Goal: Task Accomplishment & Management: Manage account settings

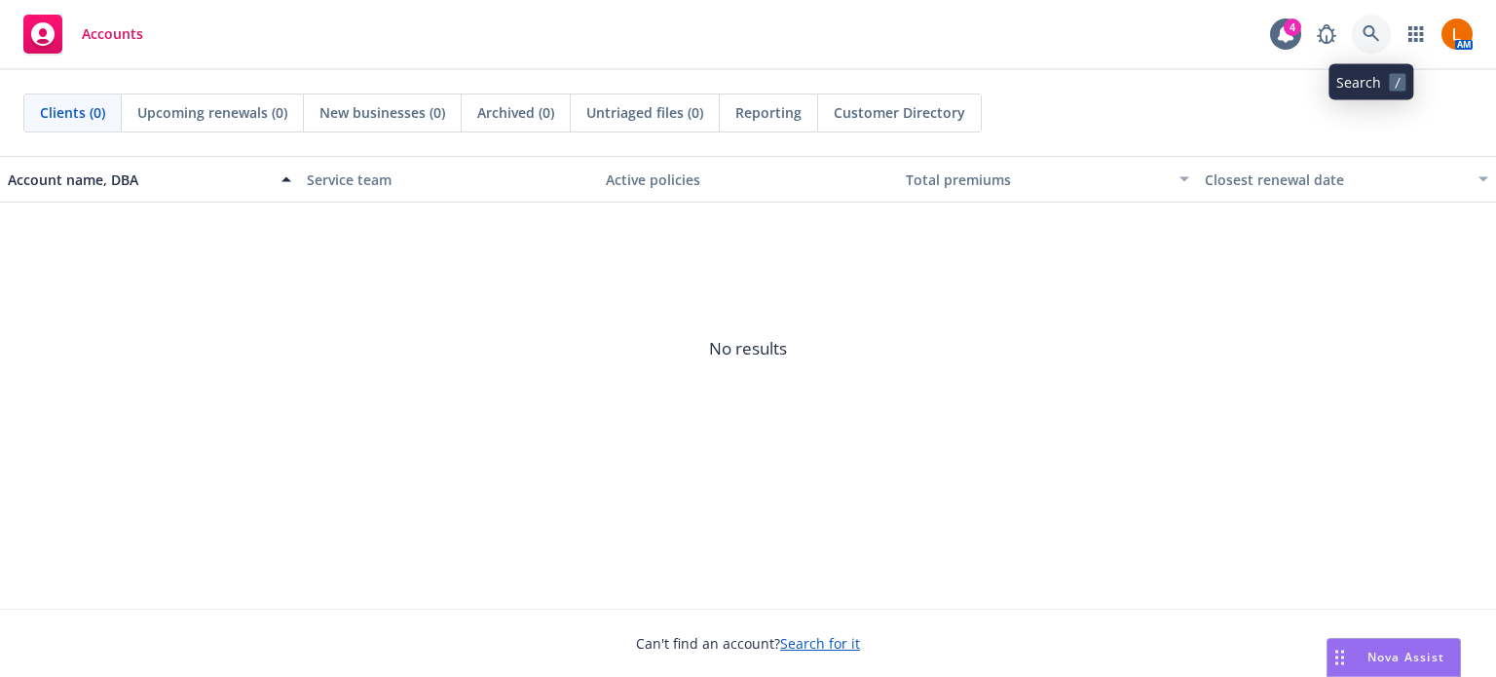
click at [1376, 31] on icon at bounding box center [1372, 34] width 18 height 18
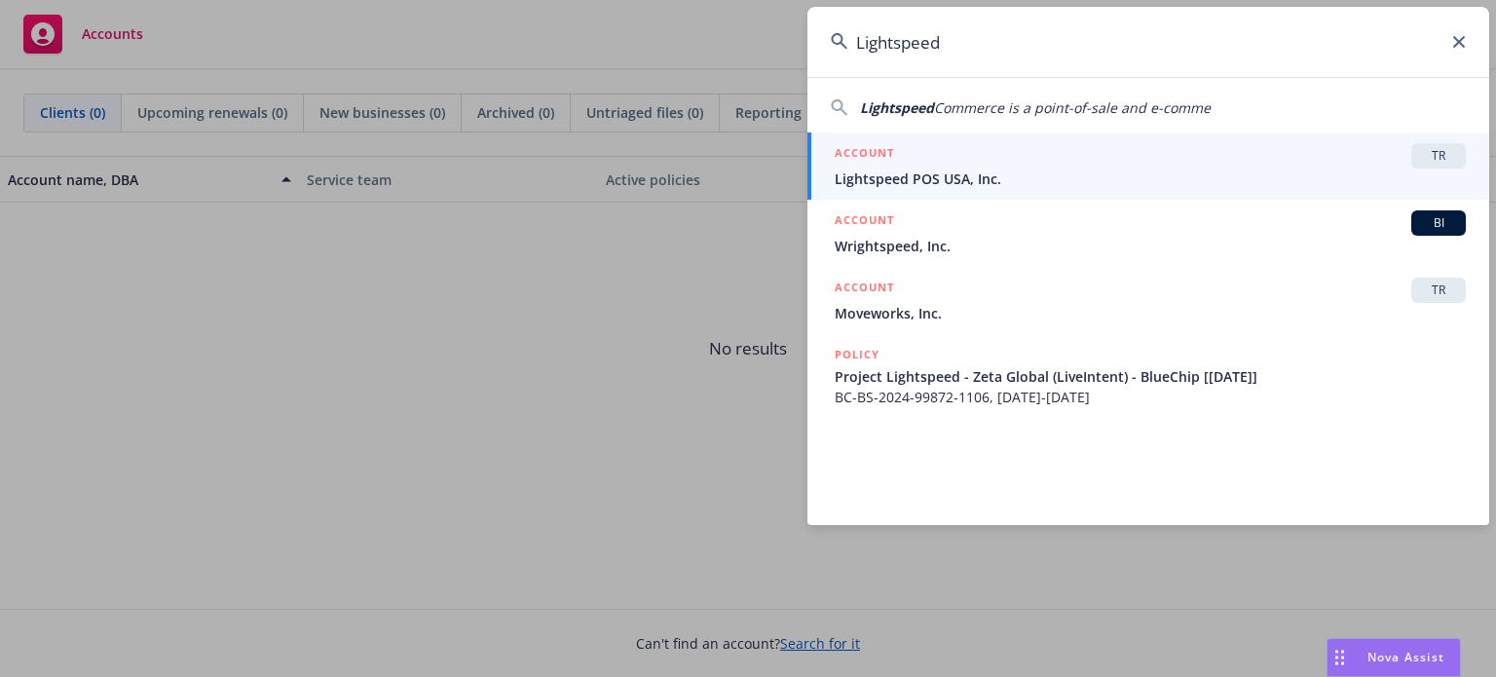
type input "Lightspeed"
click at [948, 161] on div "ACCOUNT TR" at bounding box center [1150, 155] width 631 height 25
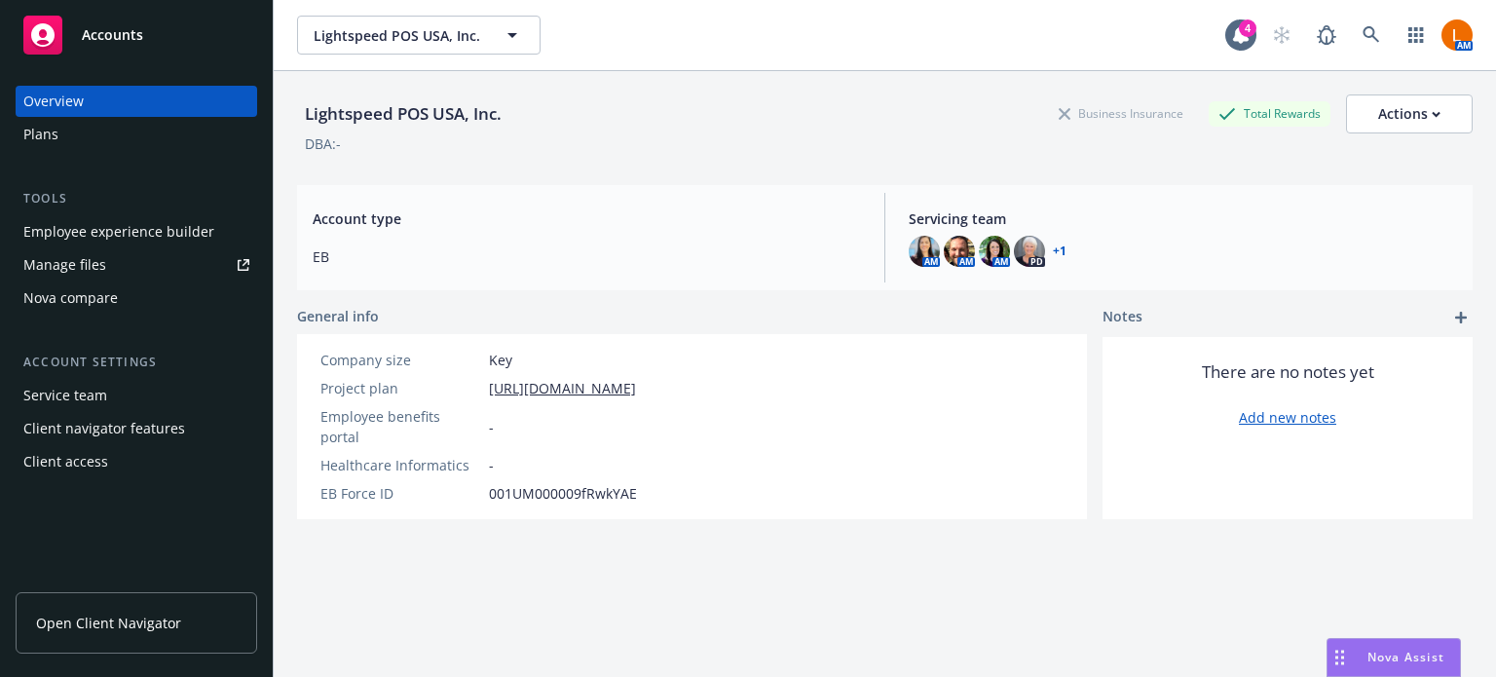
click at [85, 264] on div "Manage files" at bounding box center [64, 264] width 83 height 31
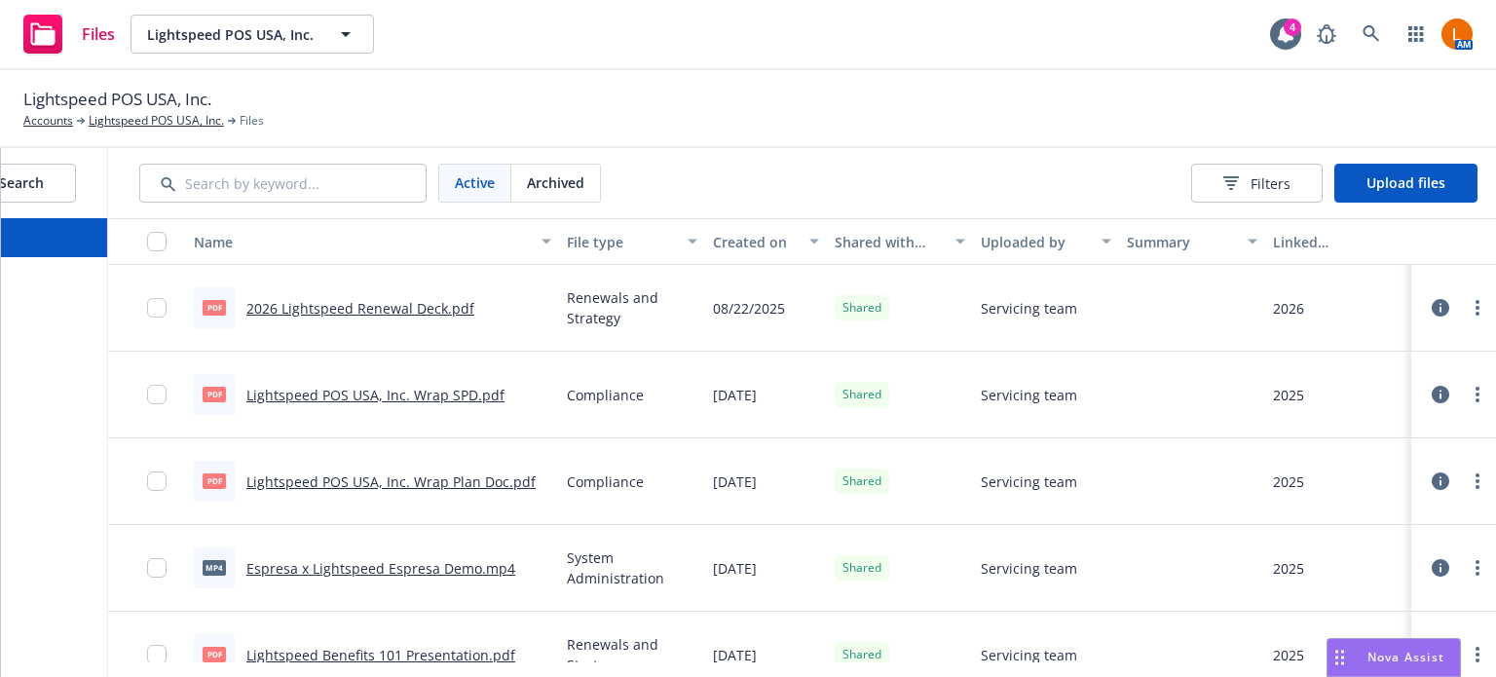
scroll to position [0, 218]
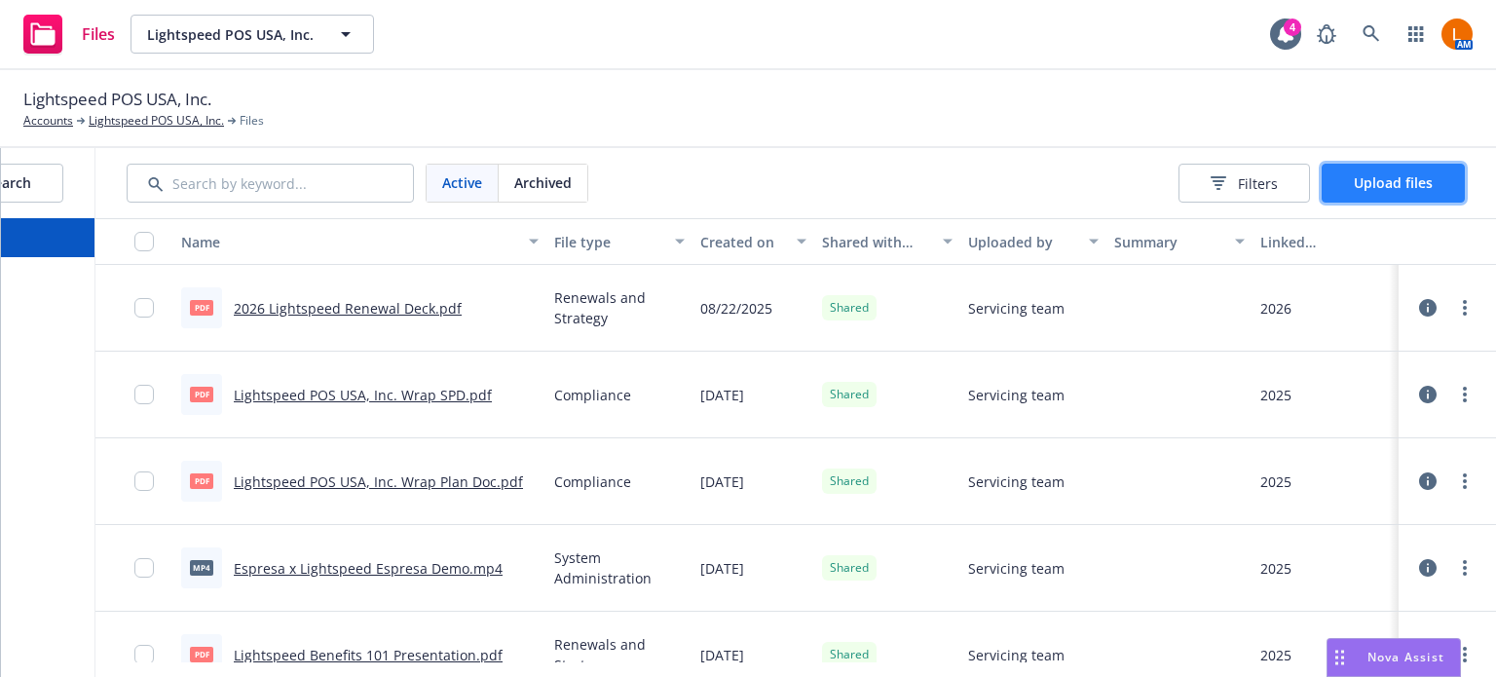
click at [1368, 184] on span "Upload files" at bounding box center [1393, 182] width 79 height 19
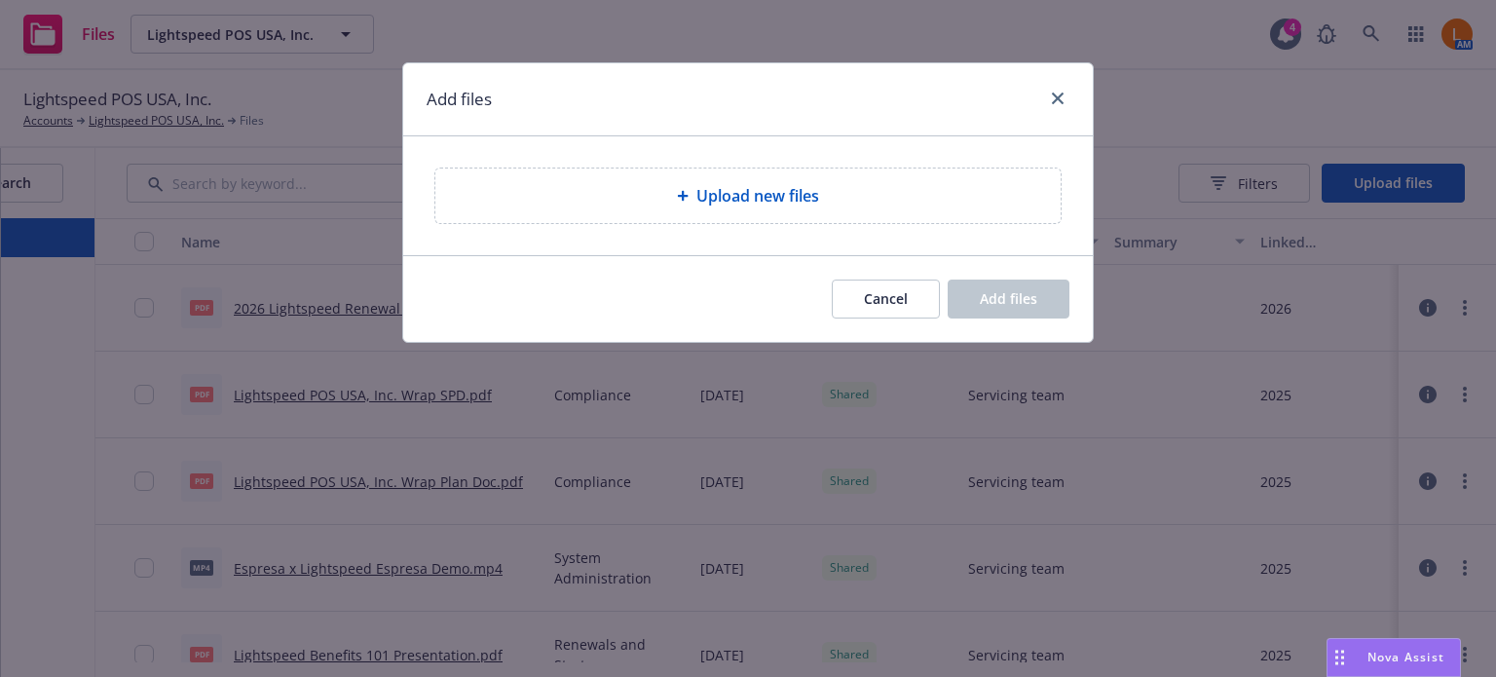
click at [779, 199] on span "Upload new files" at bounding box center [758, 195] width 123 height 23
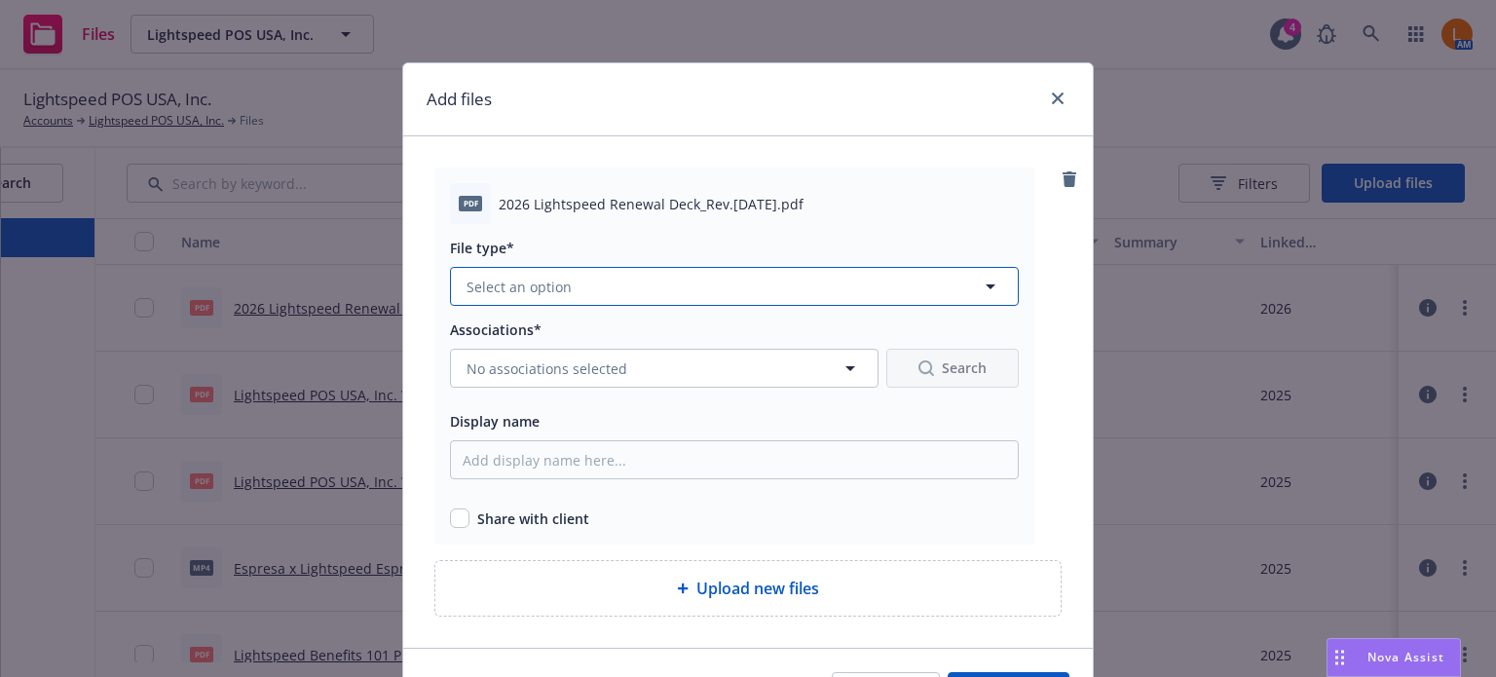
click at [983, 279] on icon "button" at bounding box center [990, 286] width 23 height 23
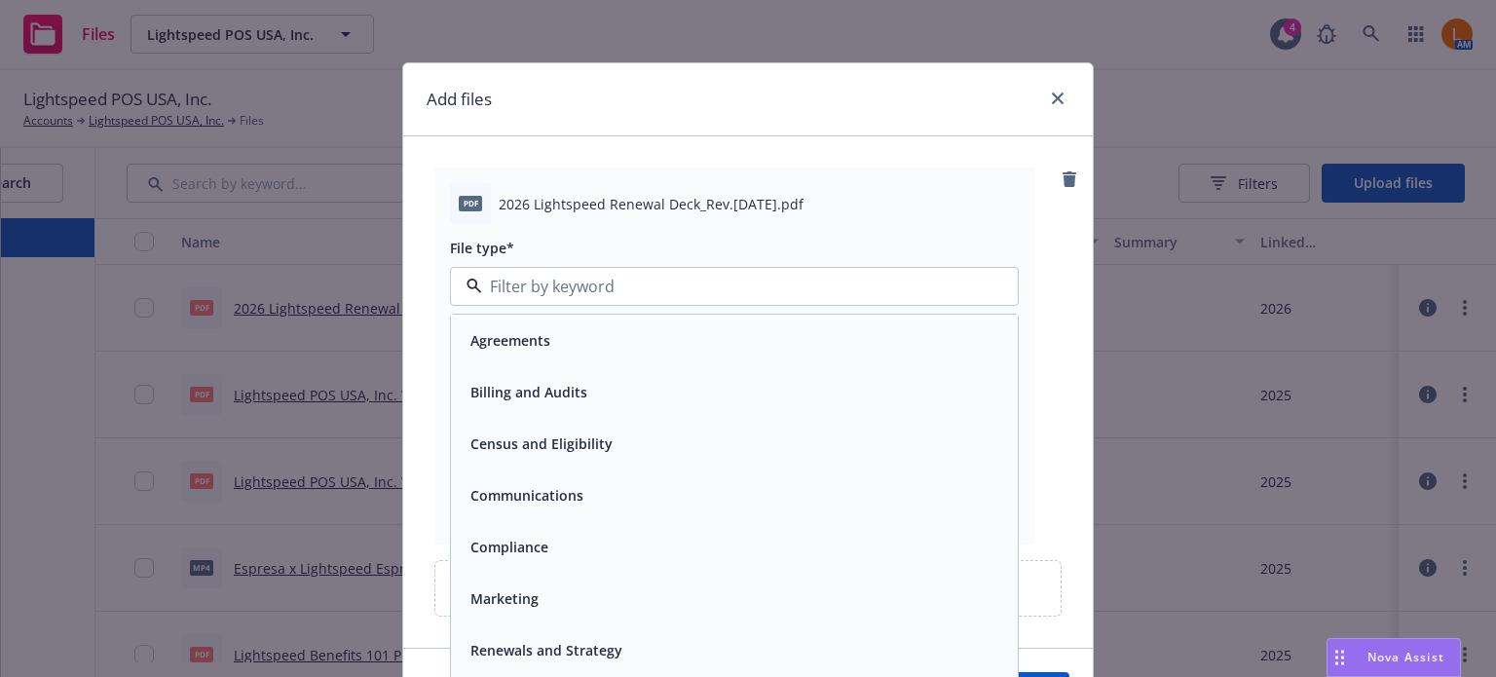
scroll to position [97, 0]
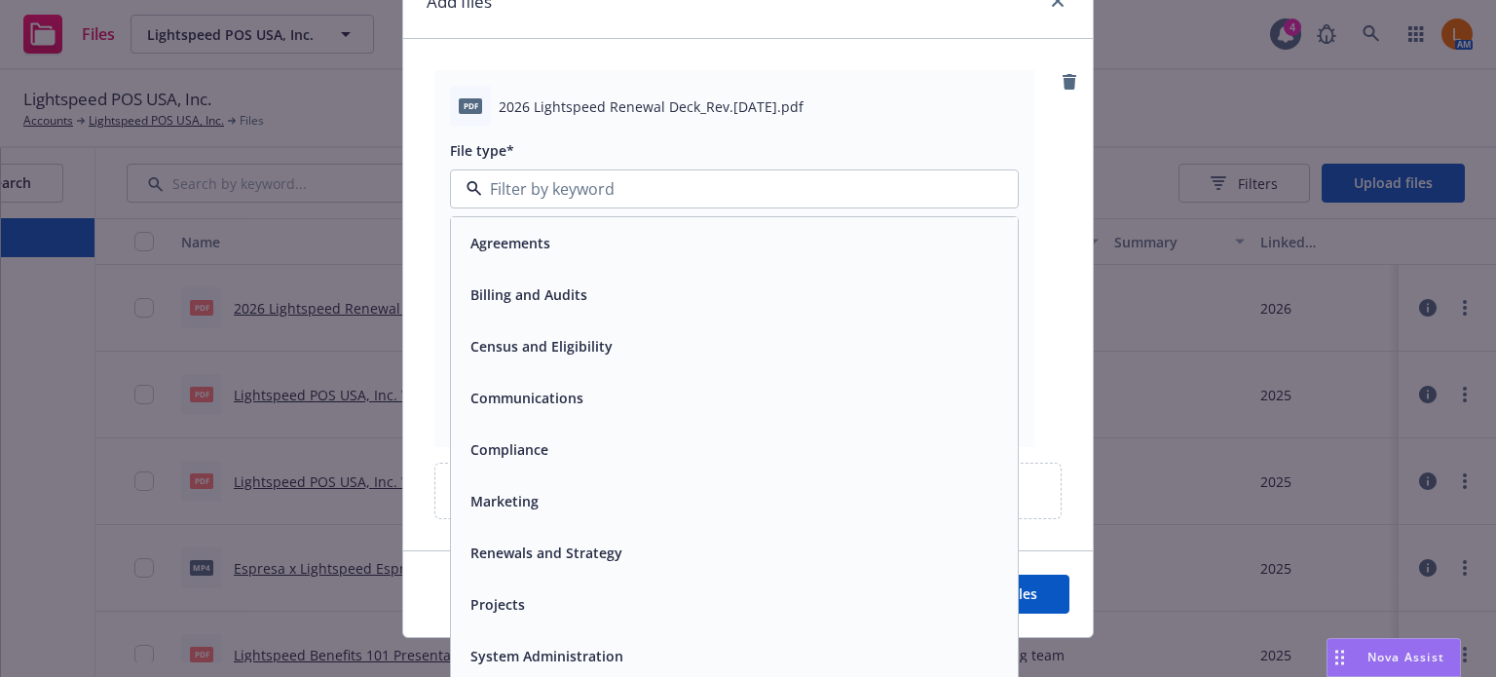
click at [703, 558] on div "Renewals and Strategy" at bounding box center [735, 553] width 544 height 28
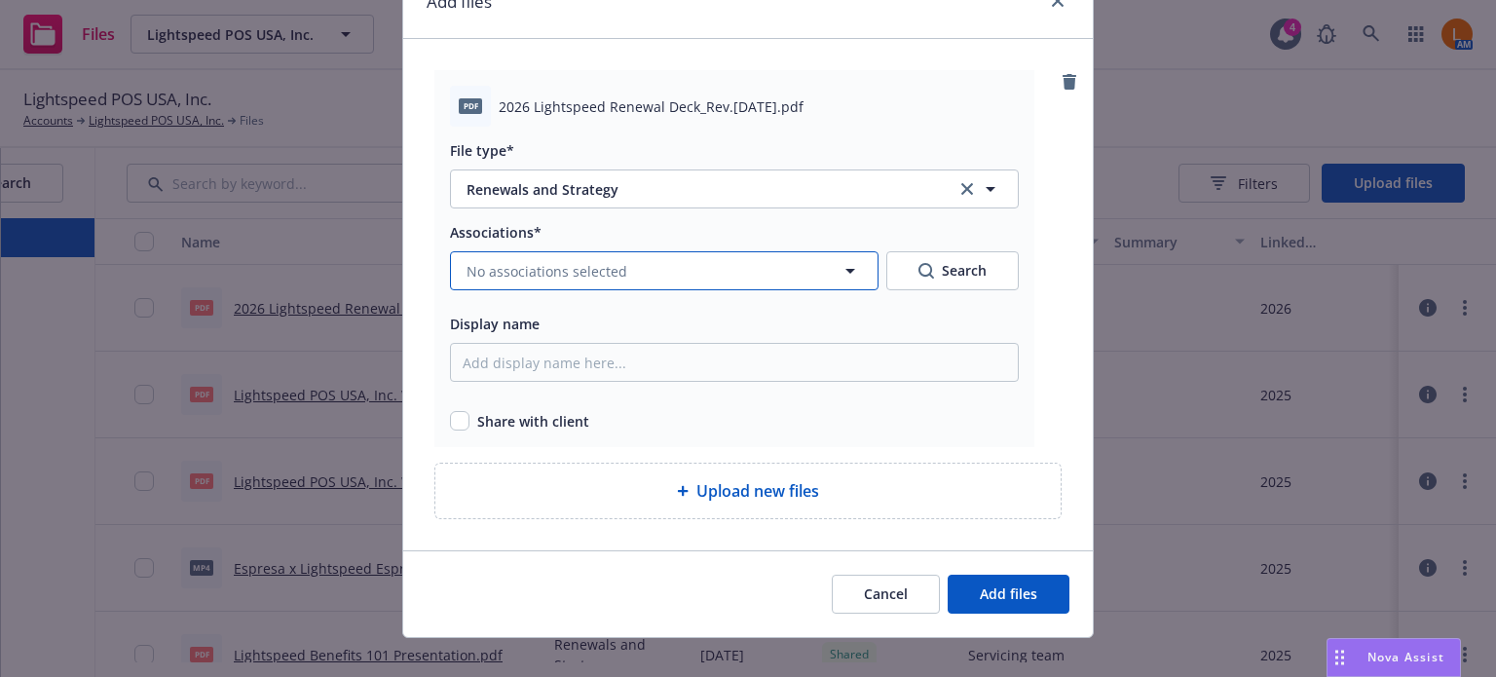
click at [852, 268] on icon "button" at bounding box center [850, 270] width 23 height 23
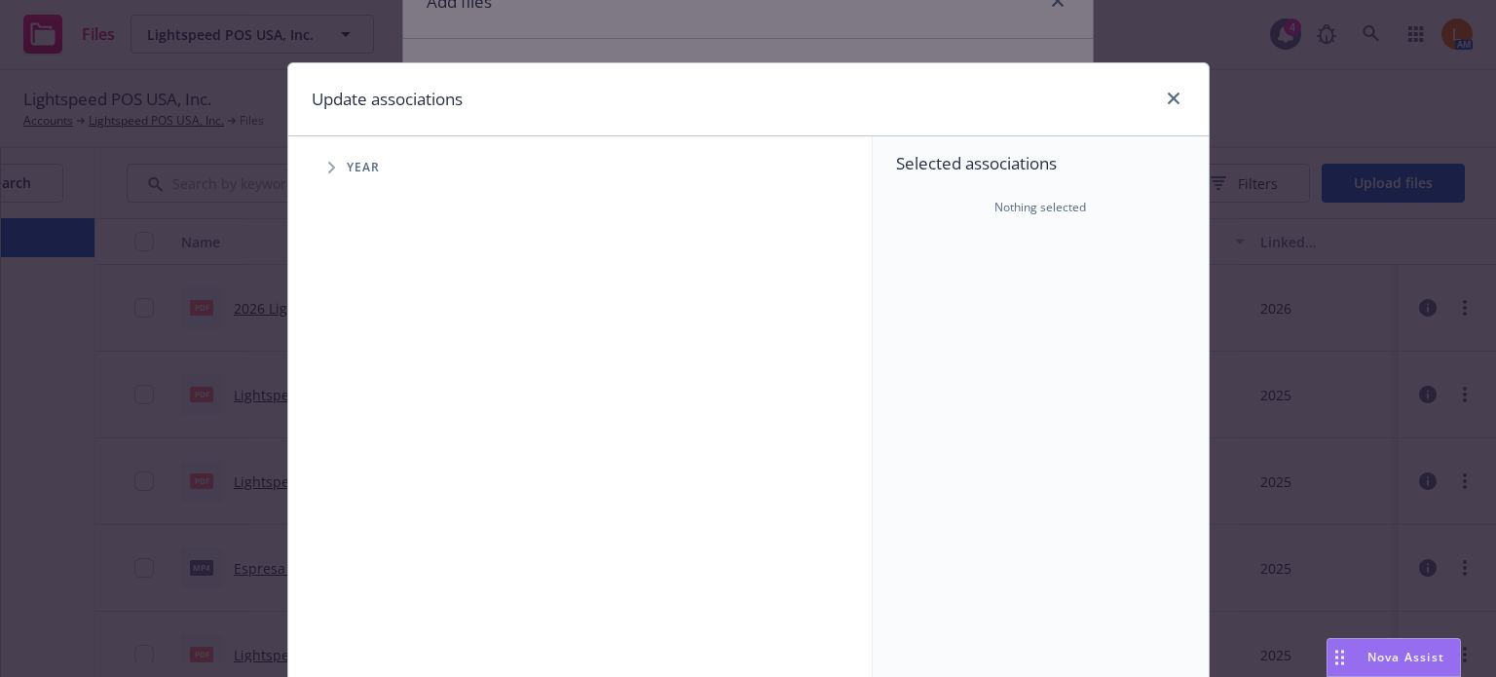
click at [328, 162] on icon "Tree Example" at bounding box center [332, 168] width 8 height 12
click at [371, 477] on input "Tree Example" at bounding box center [380, 479] width 19 height 19
checkbox input "true"
click at [353, 476] on icon "Tree Example" at bounding box center [356, 479] width 7 height 12
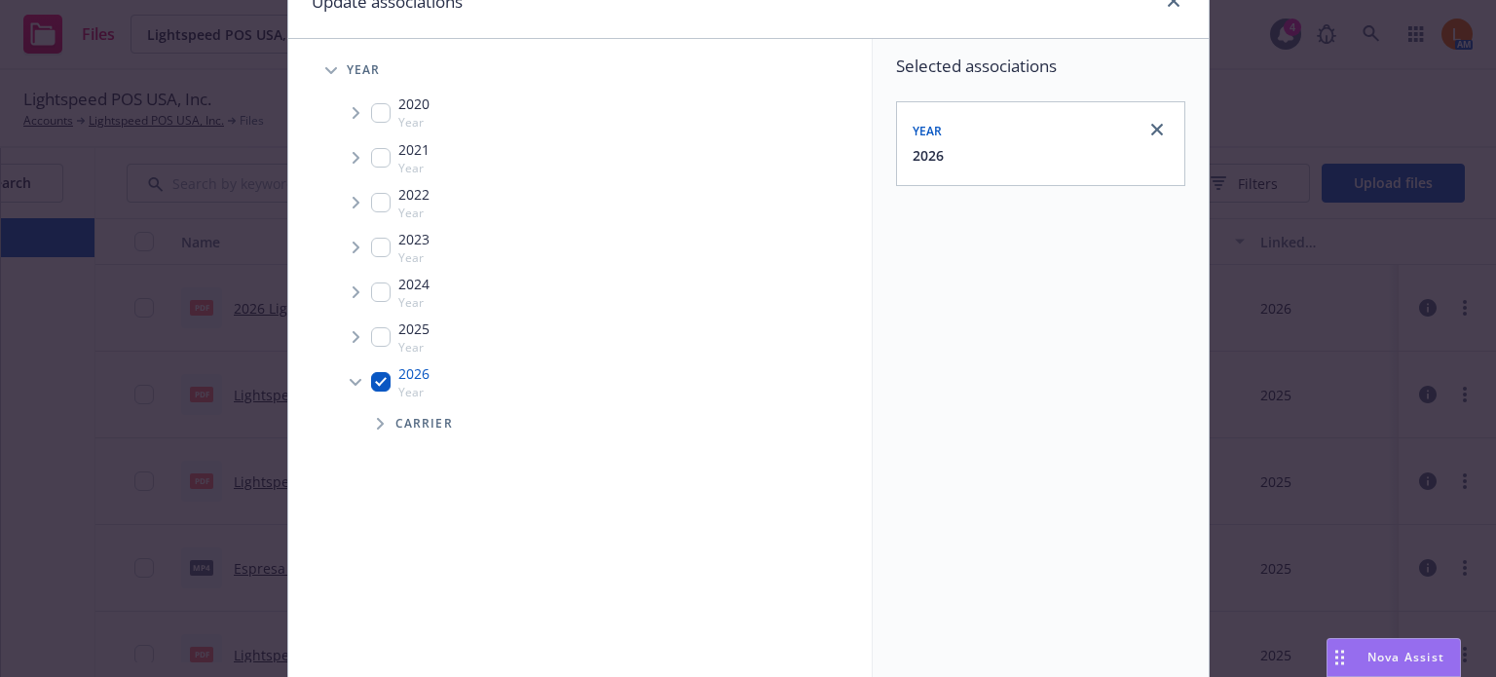
scroll to position [290, 0]
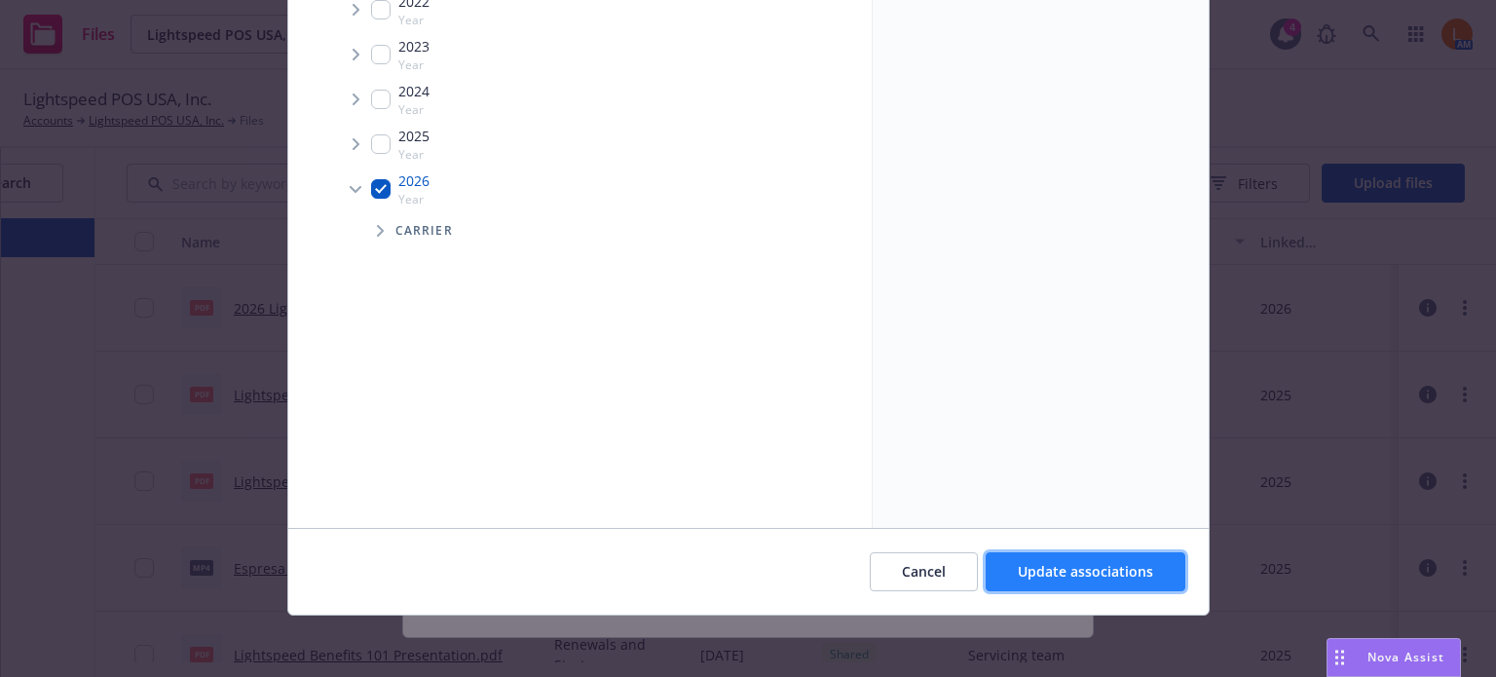
click at [1098, 575] on span "Update associations" at bounding box center [1085, 571] width 135 height 19
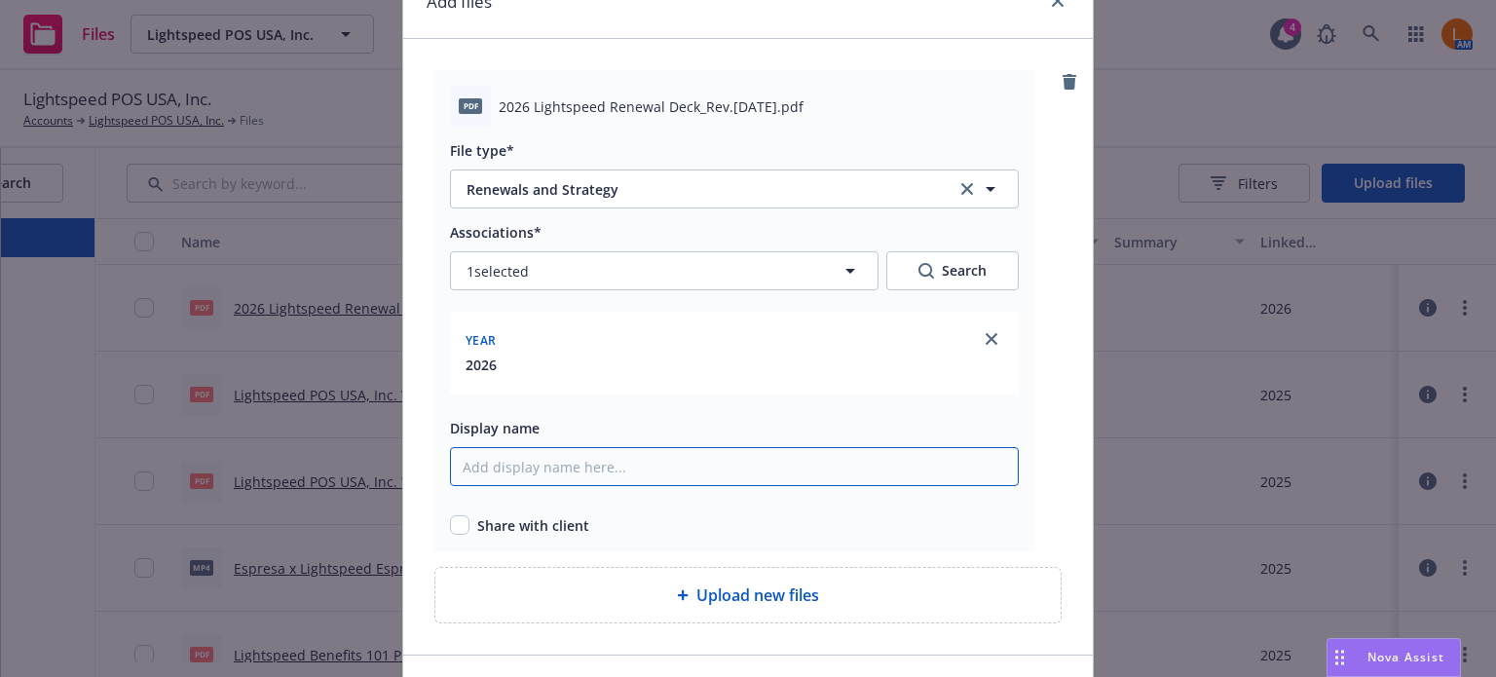
click at [470, 467] on input "Display name" at bounding box center [734, 466] width 569 height 39
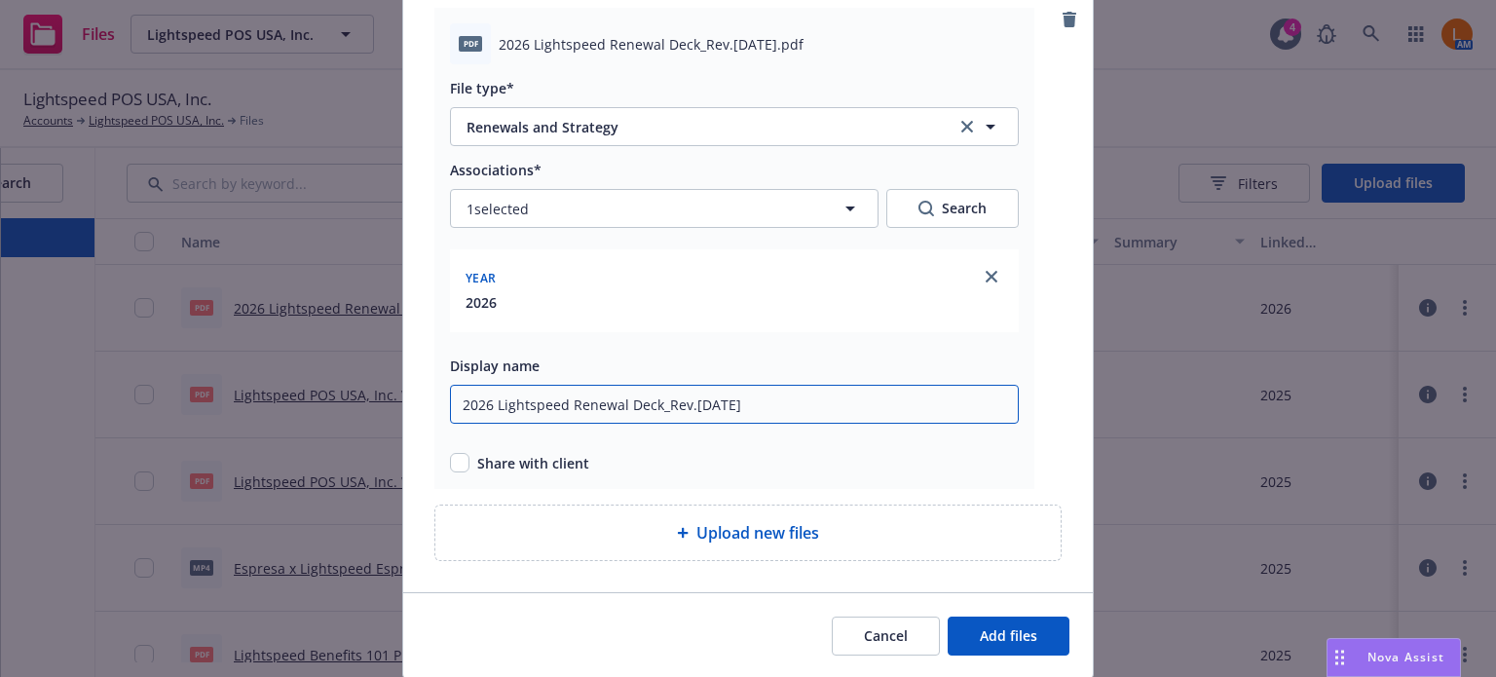
scroll to position [224, 0]
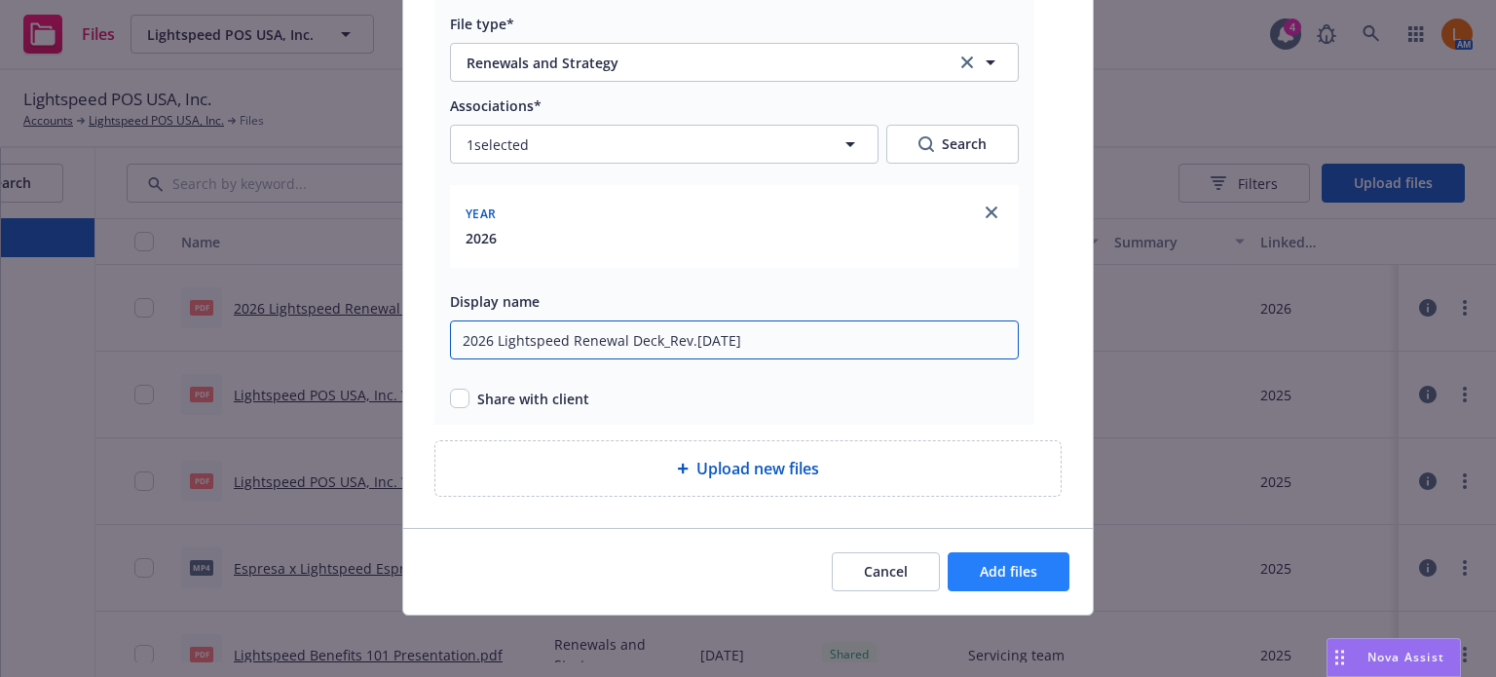
type input "2026 Lightspeed Renewal Deck_Rev.[DATE]"
click at [1008, 568] on span "Add files" at bounding box center [1008, 571] width 57 height 19
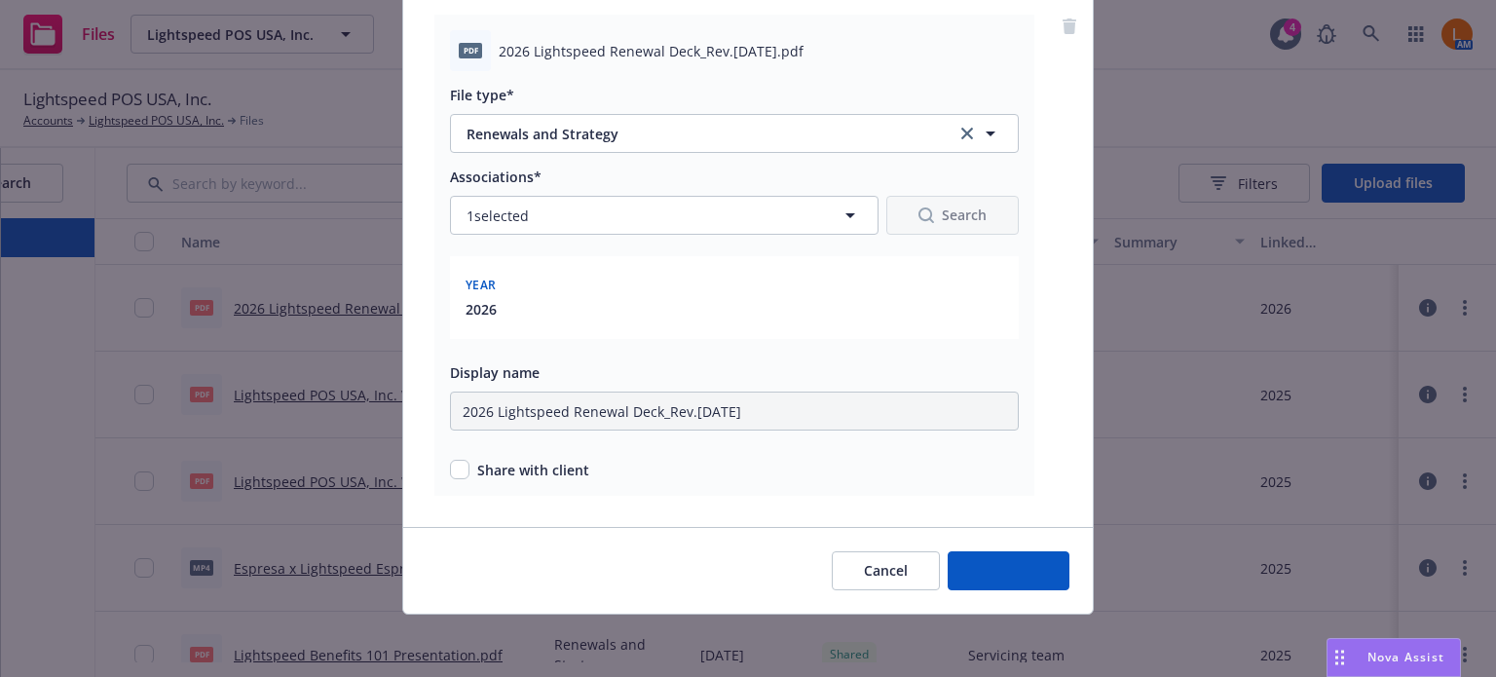
scroll to position [152, 0]
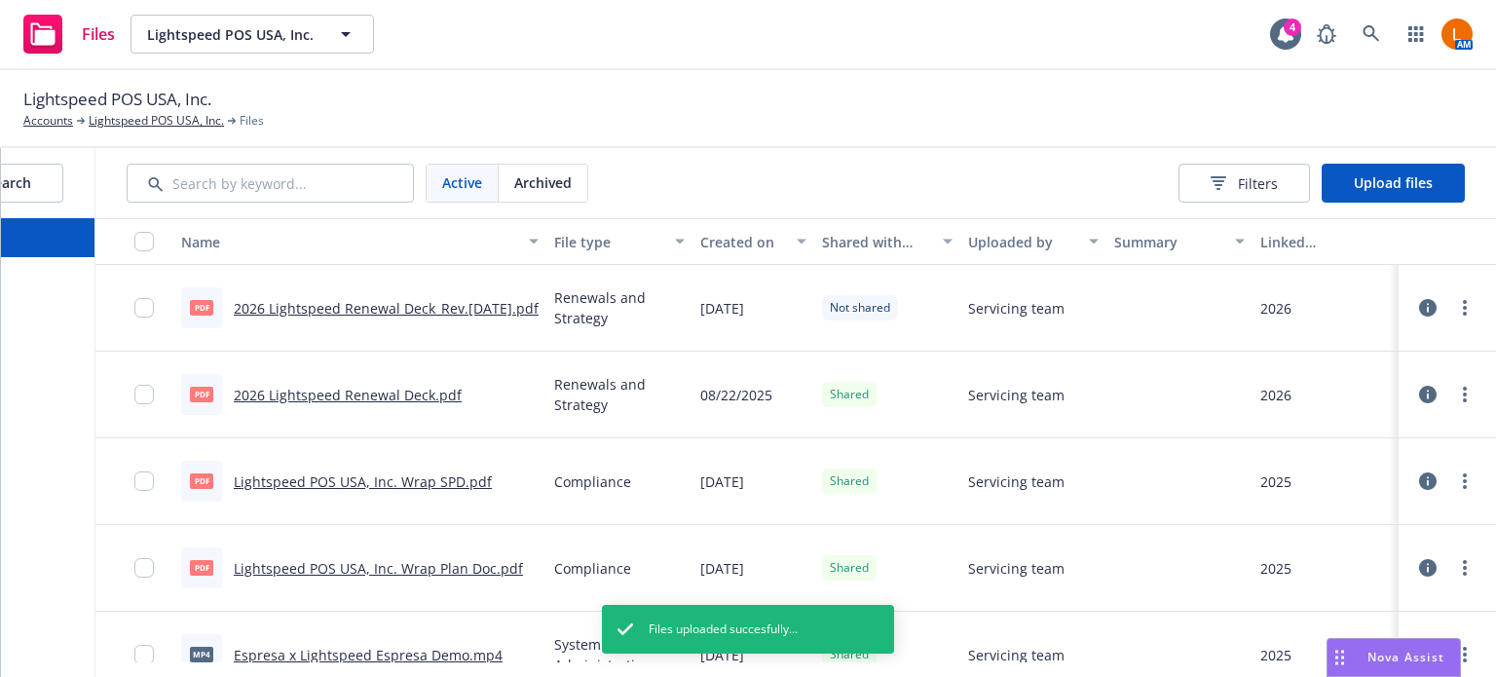
click at [853, 311] on span "Not shared" at bounding box center [860, 308] width 60 height 18
click at [1463, 308] on circle "more" at bounding box center [1465, 308] width 4 height 4
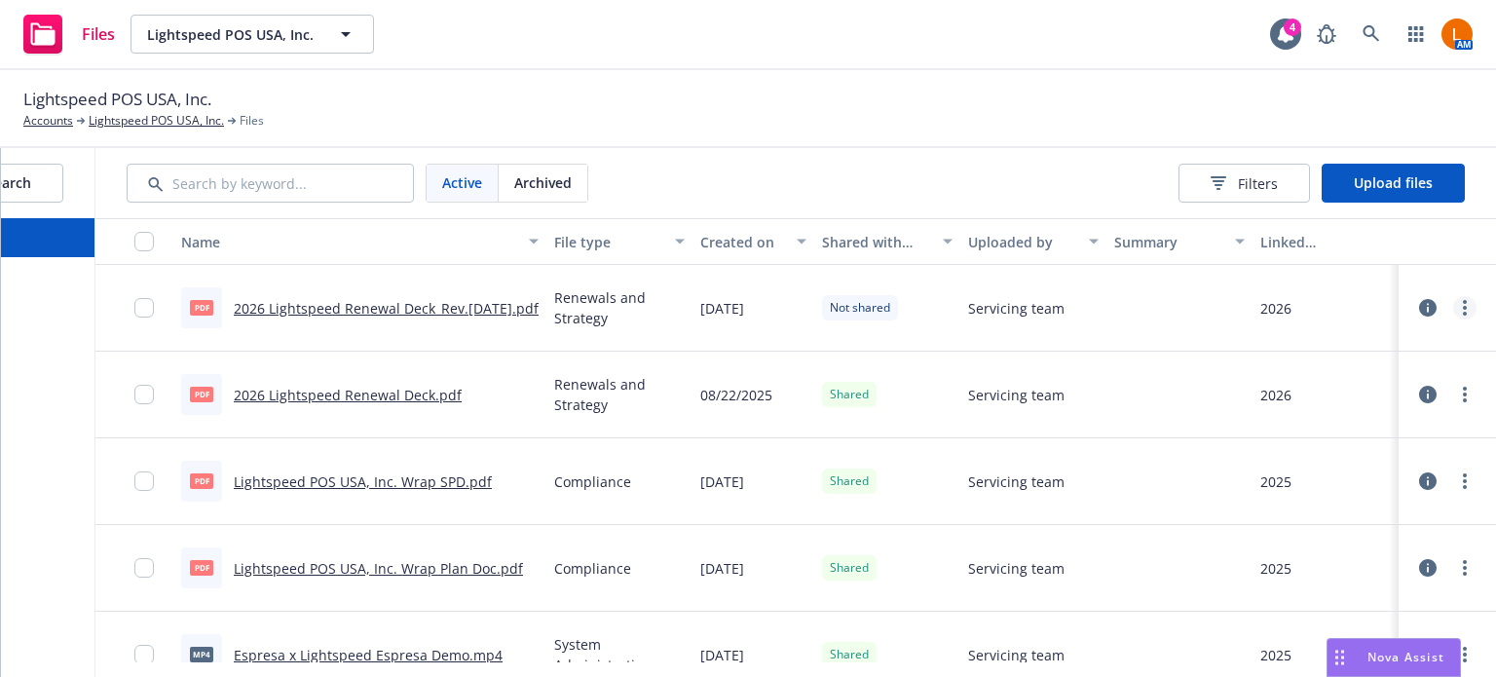
click at [1463, 309] on circle "more" at bounding box center [1465, 308] width 4 height 4
click at [1370, 341] on link "Share with client" at bounding box center [1364, 347] width 194 height 39
